Goal: Communication & Community: Ask a question

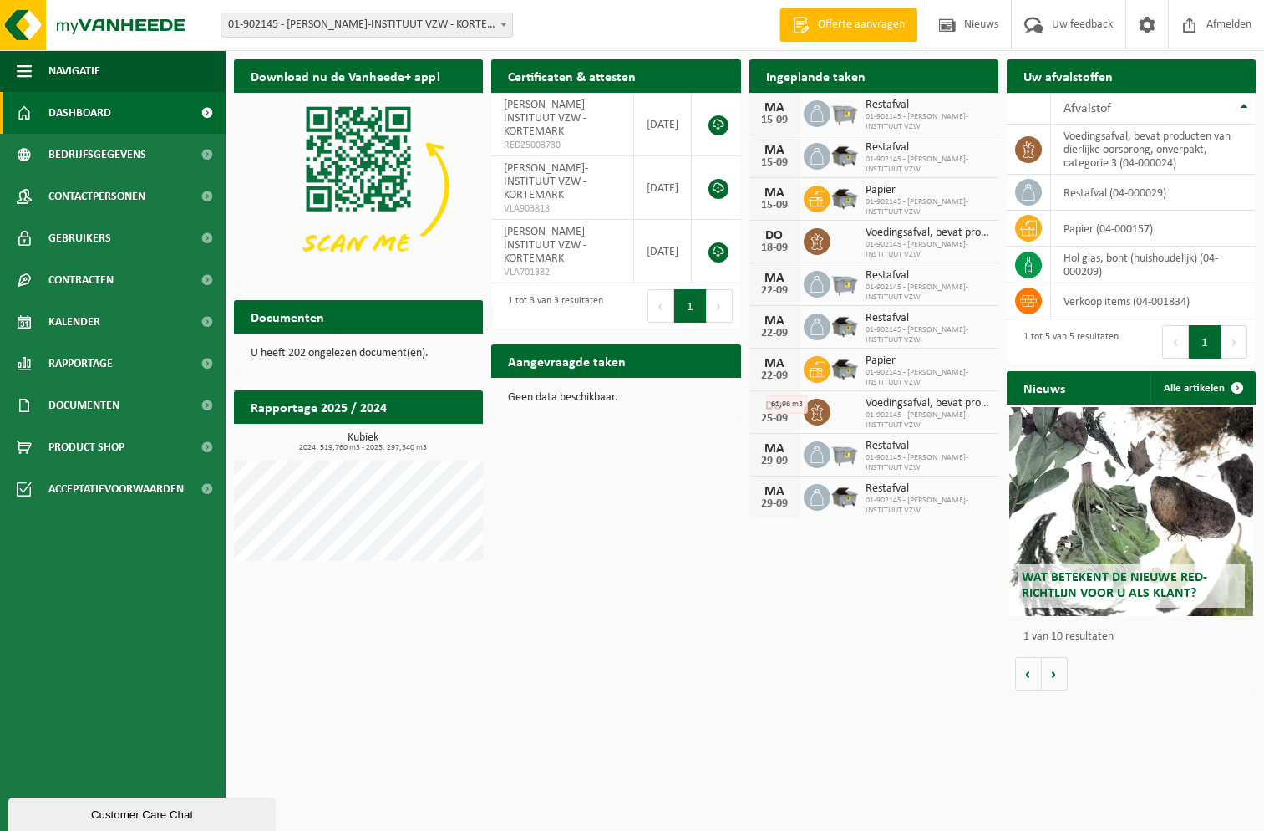
click at [143, 817] on div "Customer Care Chat" at bounding box center [142, 814] width 242 height 13
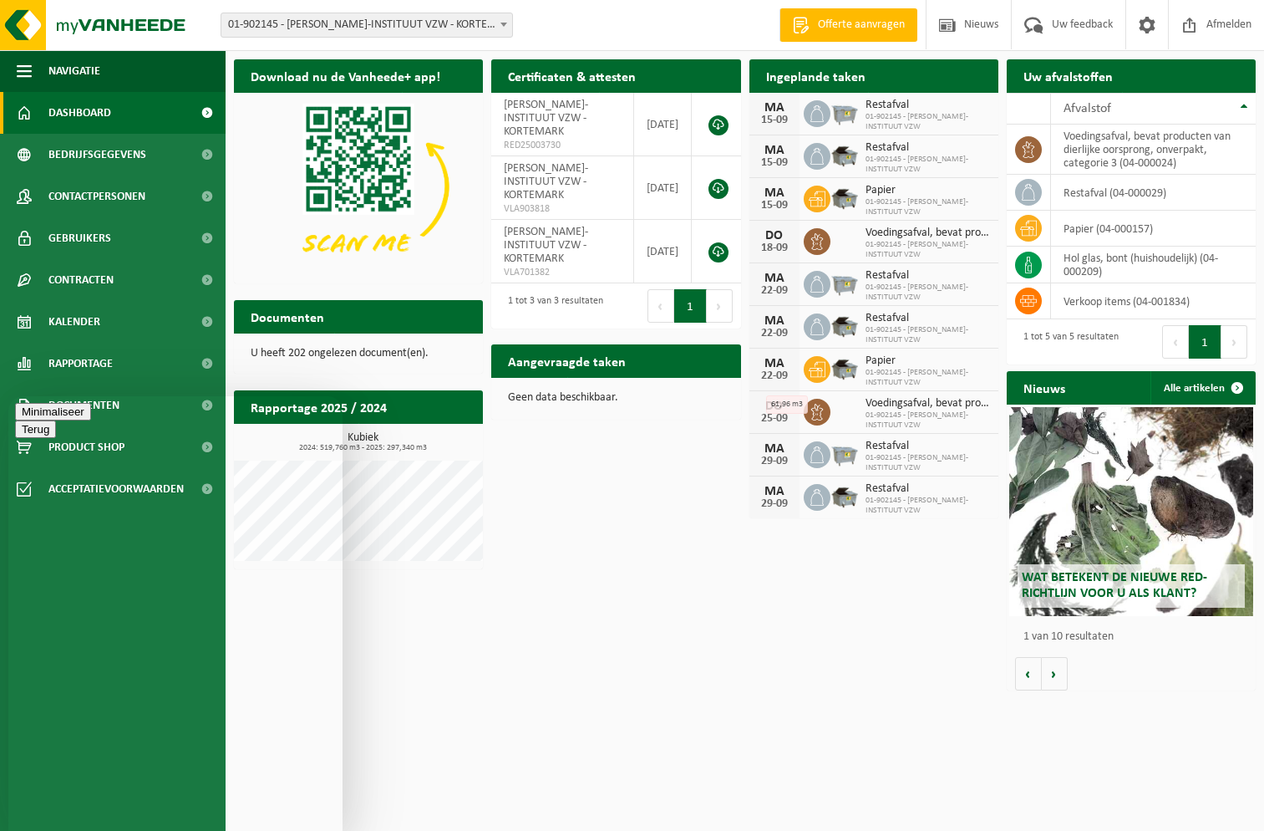
type textarea "op [DATE] werden de voedingscontainers niet geledigd"
type textarea "deze zitten nu vol"
type textarea "in de planning pas terug lediging op 18/9"
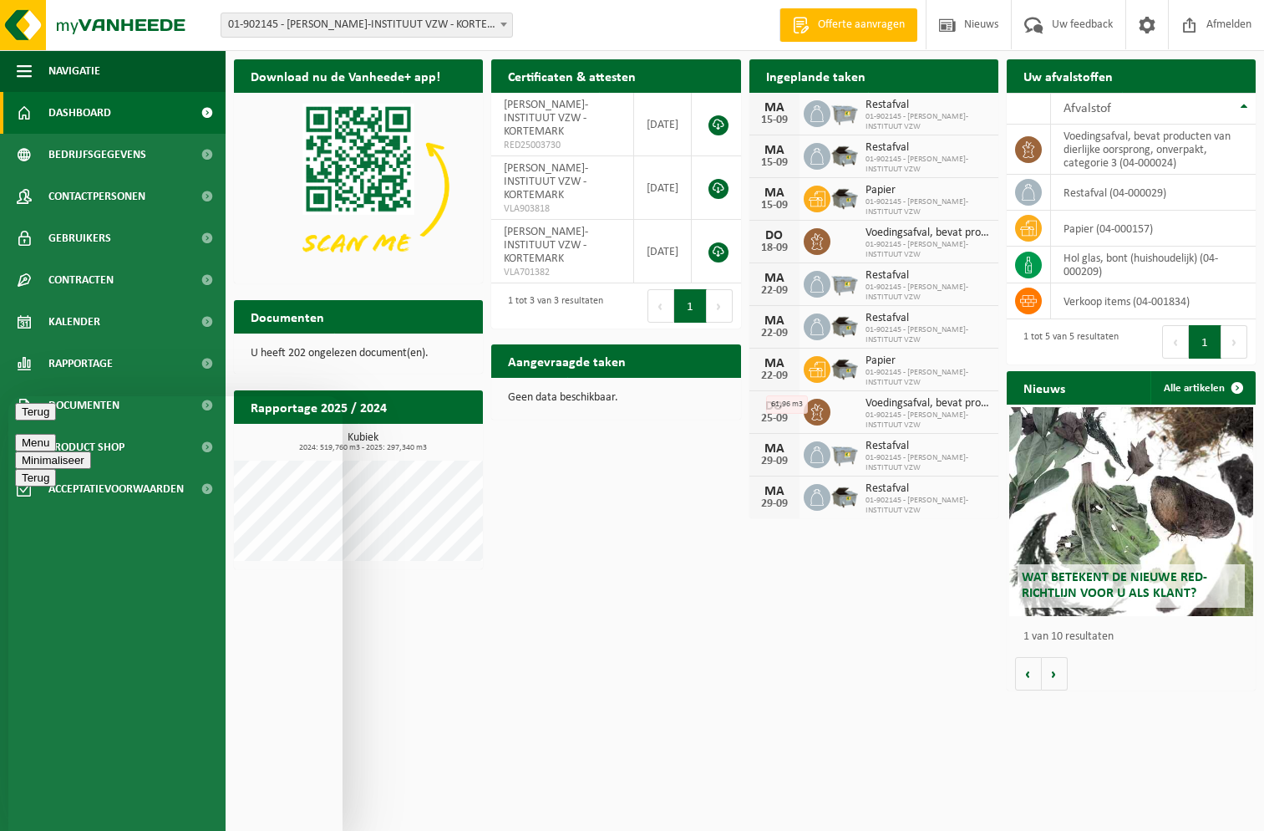
scroll to position [0, 1]
type textarea "kunt u mij contacteren via bart.vonck@mmikortemark.be"
type textarea "alvast bedankt"
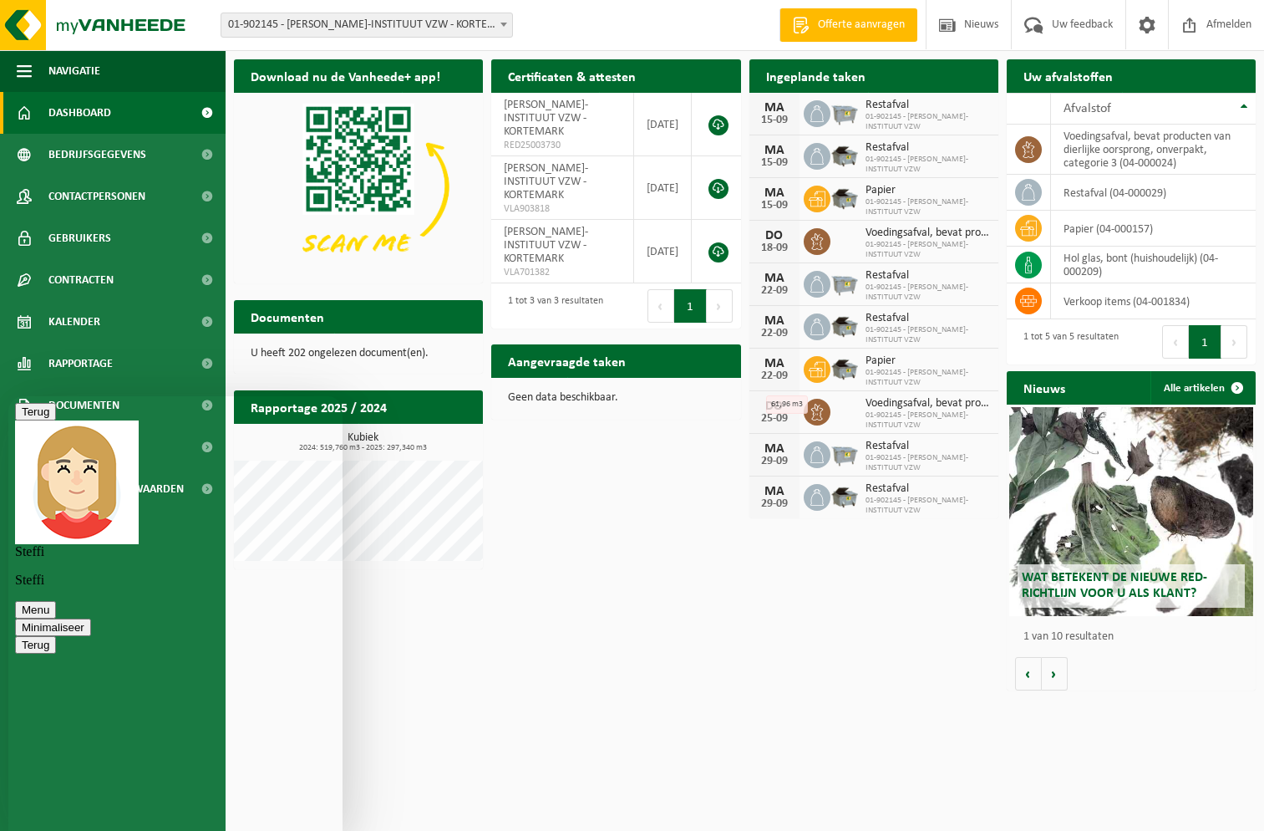
scroll to position [121, 0]
type textarea "D"
type textarea "de frequentie is wekelijks"
type textarea "maar dit werd niet uitgevoerd"
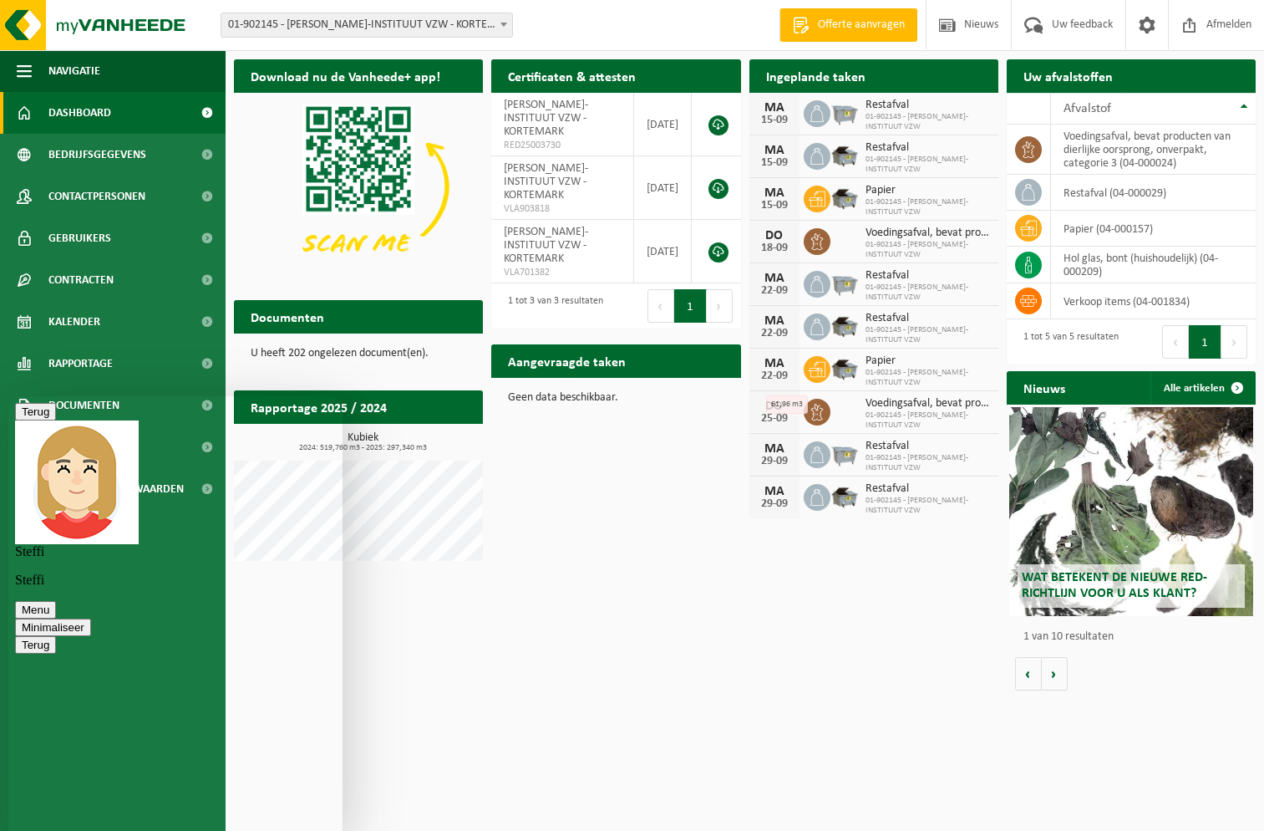
scroll to position [218, 0]
type textarea "waarom?"
type textarea "ok bedankt"
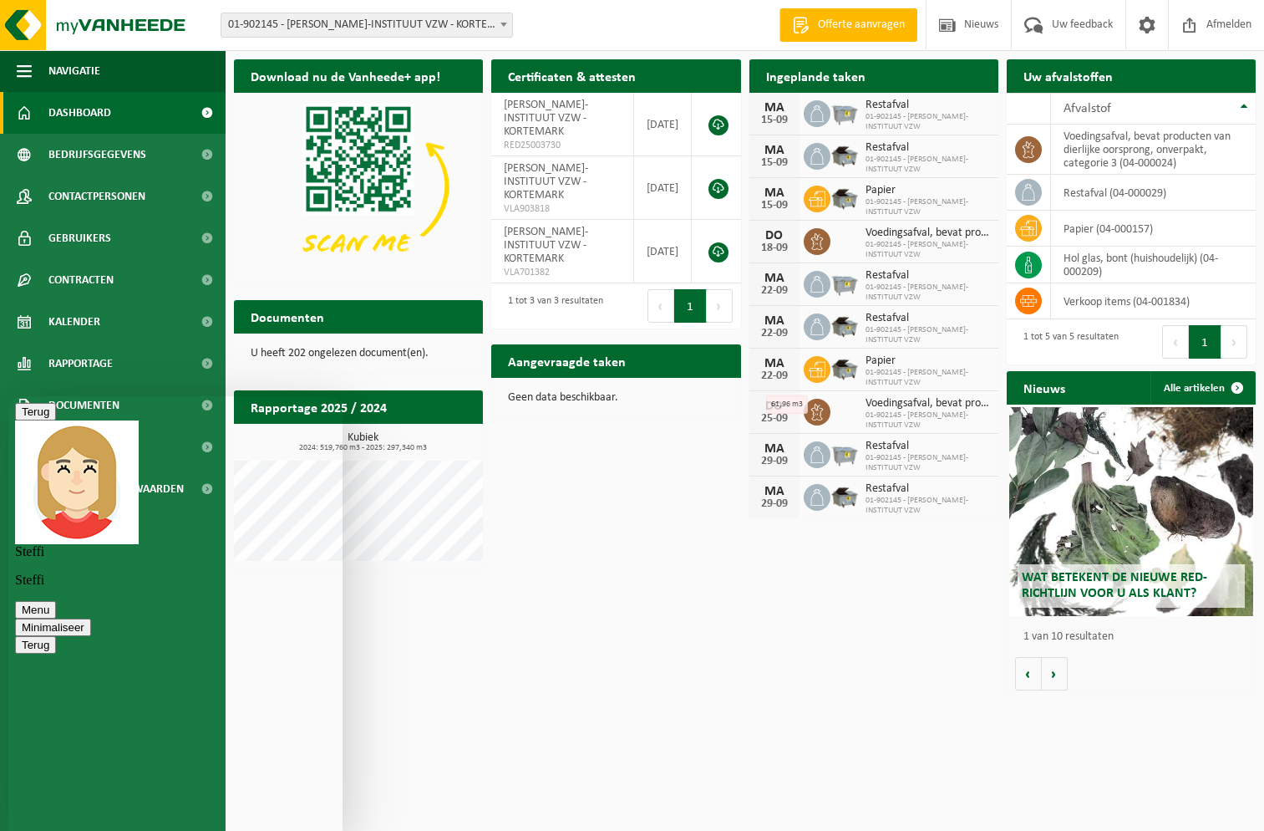
type textarea "stuurt u mij een e-mail op bart.vonck@mmikortemark.be ?"
click at [856, 78] on h2 "Ingeplande taken" at bounding box center [816, 75] width 133 height 33
click at [64, 335] on span "Kalender" at bounding box center [74, 322] width 52 height 42
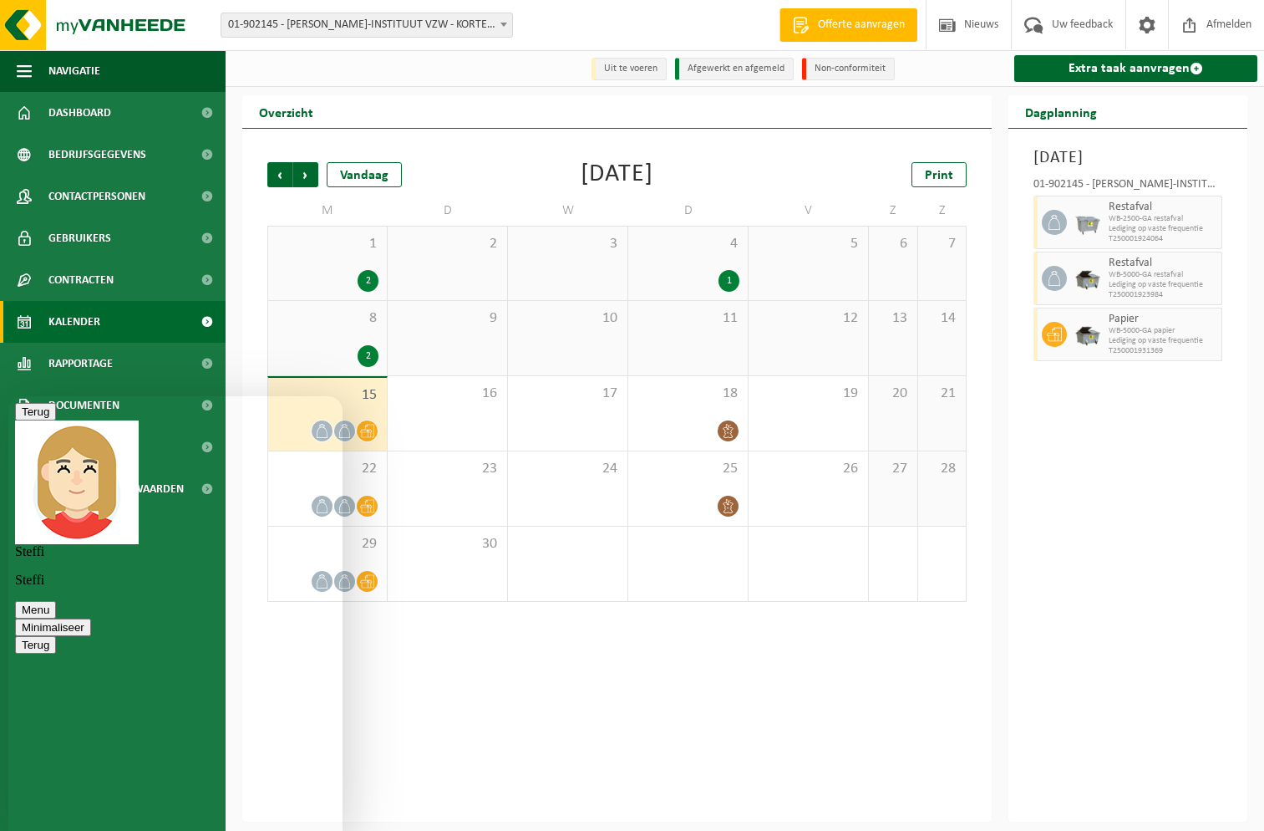
scroll to position [727, 0]
type textarea "maar in principe is dit te laat"
type textarea "deze worden dagelijks gevuld en zijn nu allemaal vol"
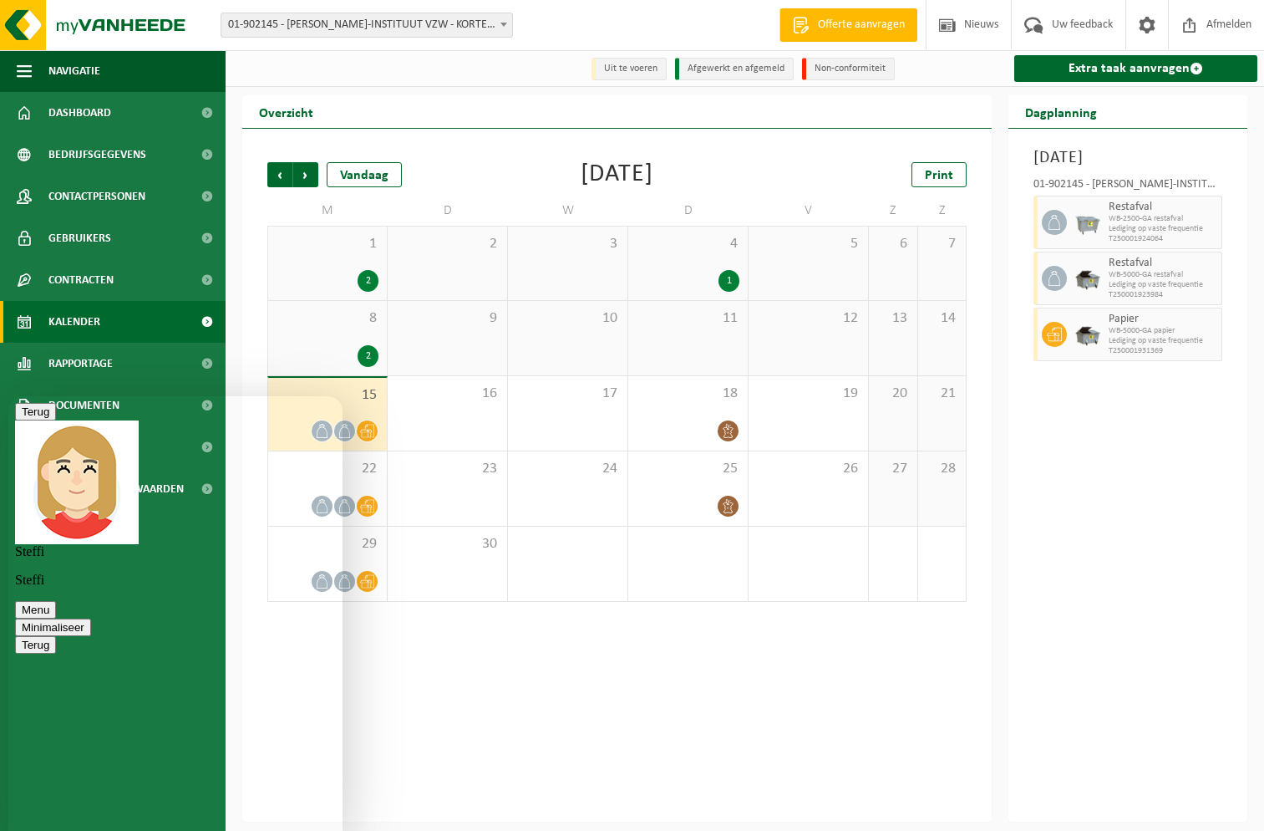
scroll to position [1074, 0]
type textarea "deze staan al maanden altijd op dezelfde plaats"
type textarea "g"
type textarea "was dit een andere chauffeur?"
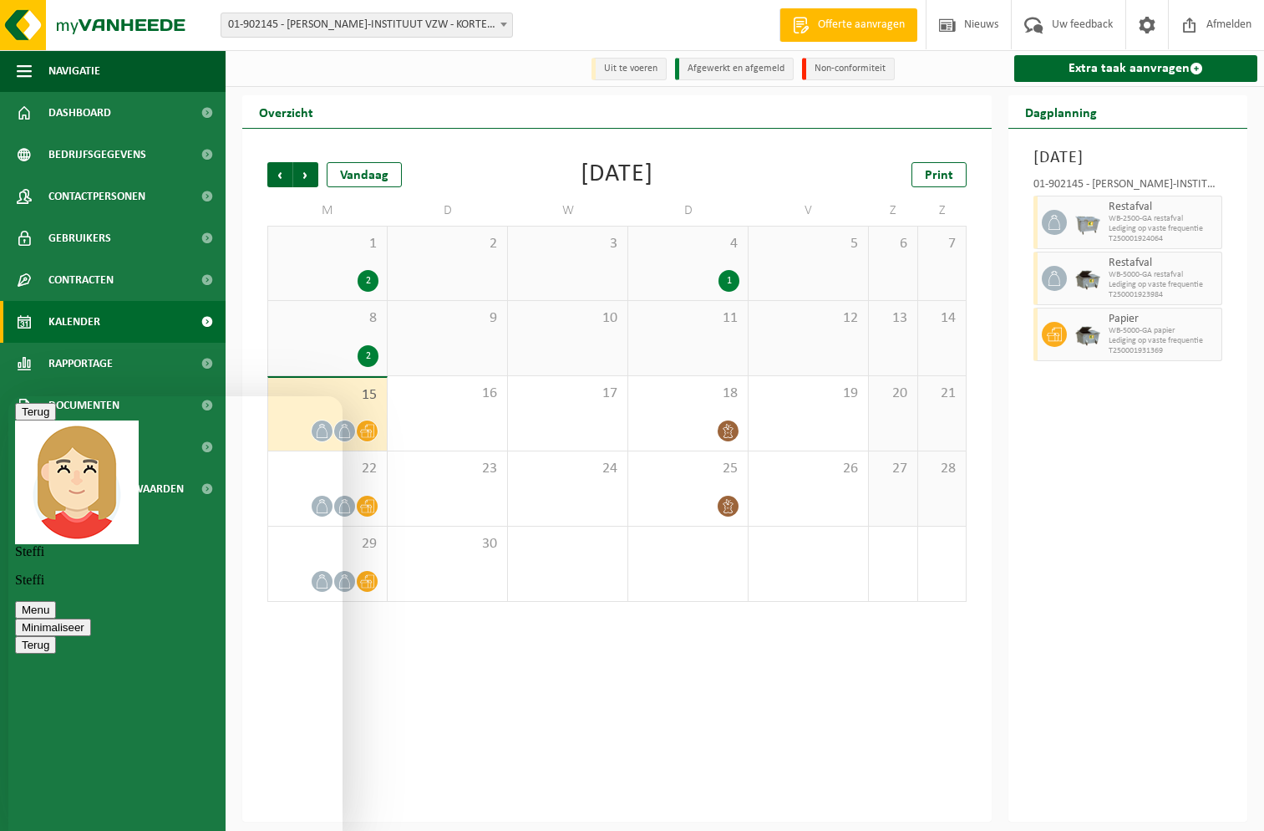
scroll to position [1236, 0]
type textarea "g"
type textarea "ok, bedankt..."
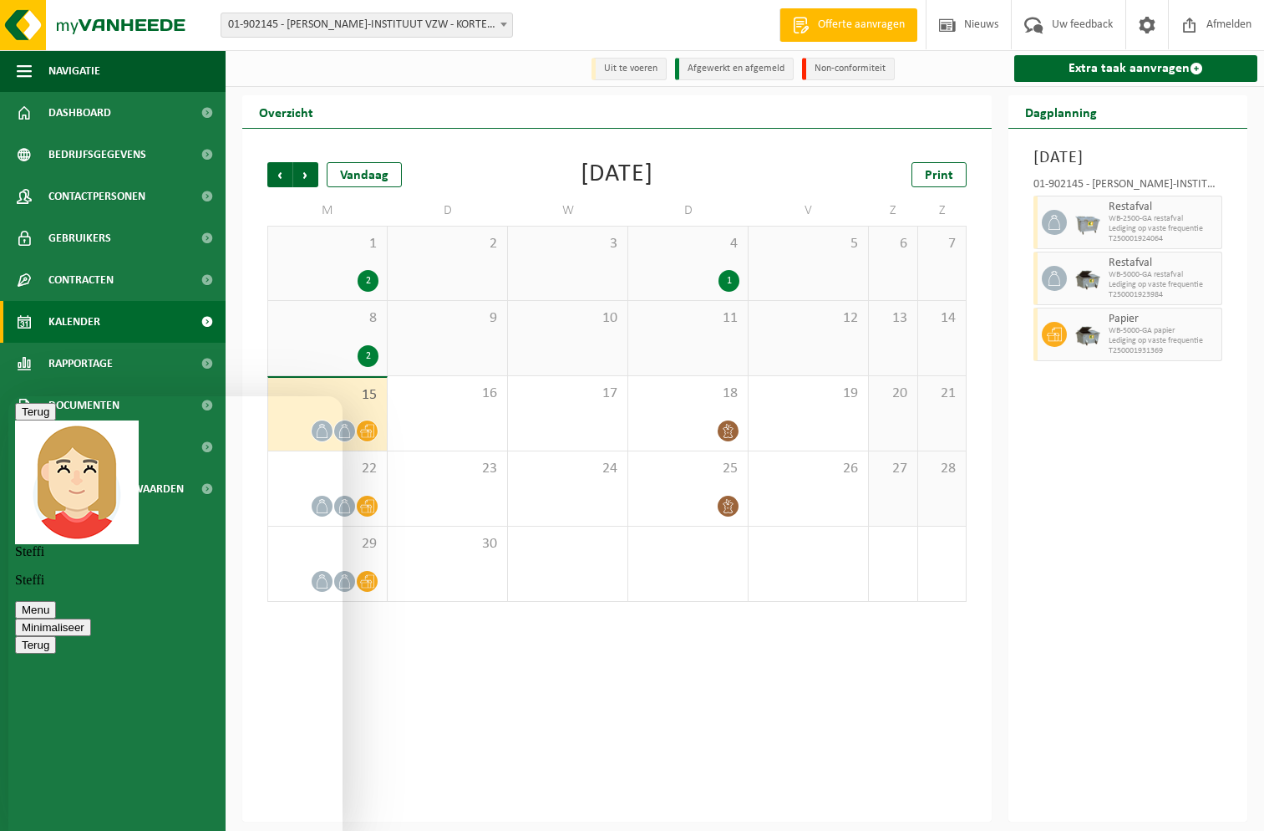
type textarea "wel vervelend voor ons nu..."
type textarea "Wekelijks is ok, maar moet dan wel uitgevoerd worden"
type textarea "ik moet nu weg, stuurt u mij nog een e-mail?"
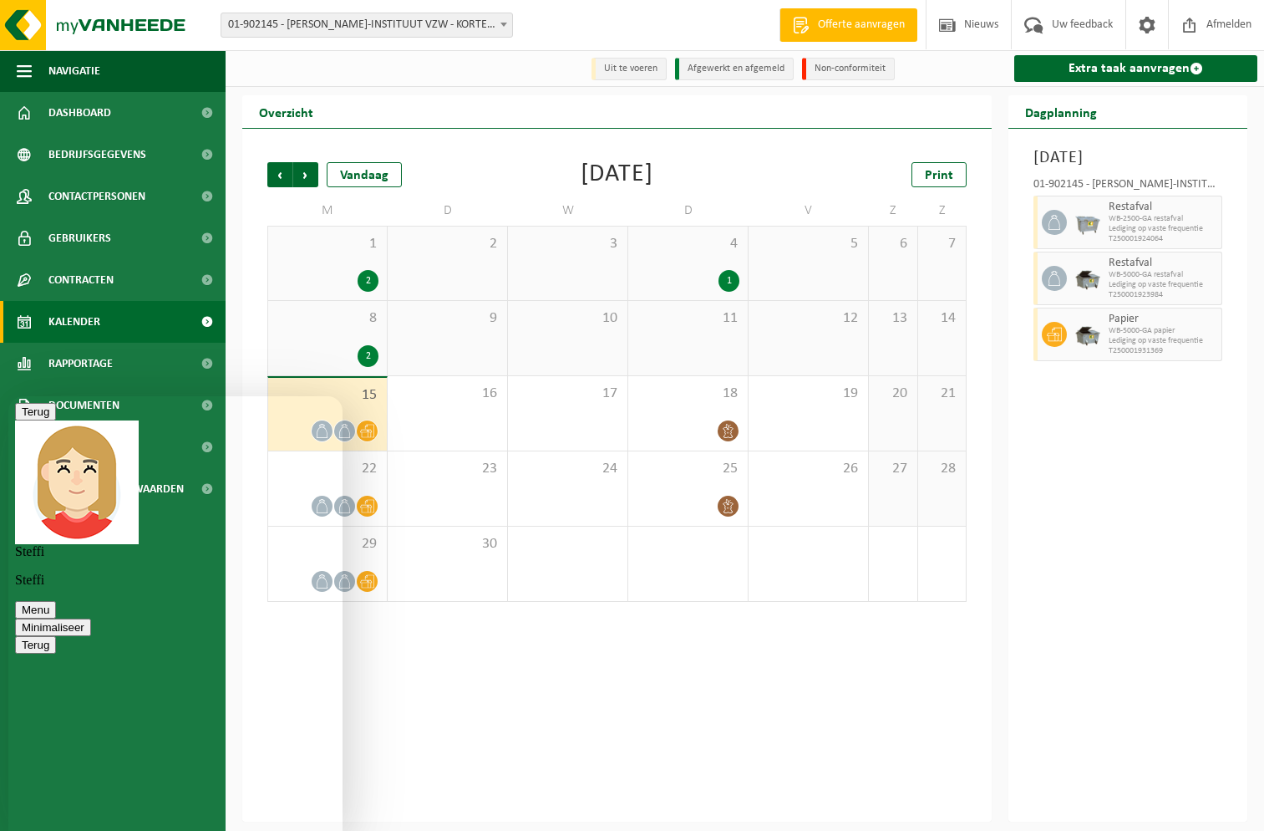
scroll to position [1735, 0]
